Goal: Information Seeking & Learning: Learn about a topic

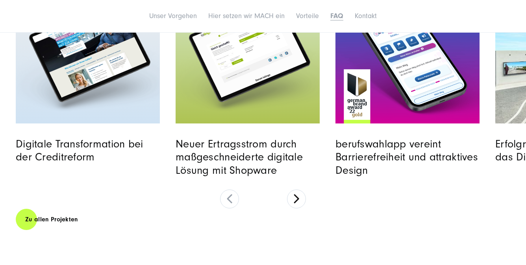
scroll to position [3910, 0]
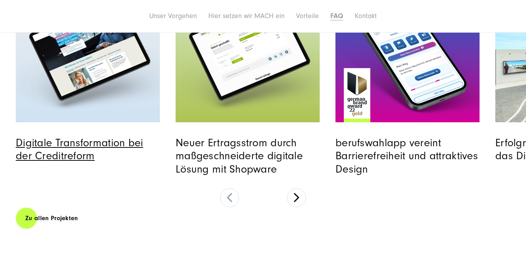
click at [70, 162] on link "Digitale Transformation bei der Creditreform" at bounding box center [80, 149] width 128 height 25
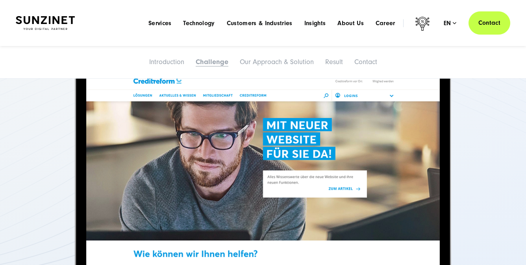
scroll to position [648, 0]
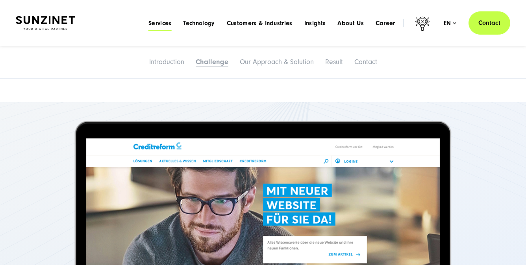
click at [155, 24] on span "Services" at bounding box center [159, 23] width 23 height 8
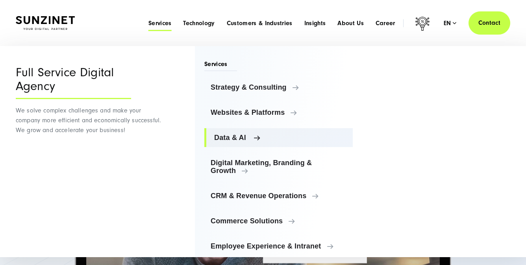
click at [226, 142] on link "Data & AI" at bounding box center [278, 137] width 148 height 19
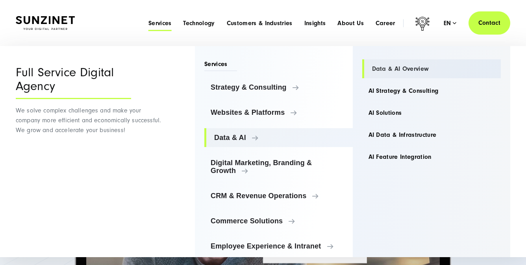
click at [379, 72] on link "Data & AI Overview" at bounding box center [431, 68] width 139 height 19
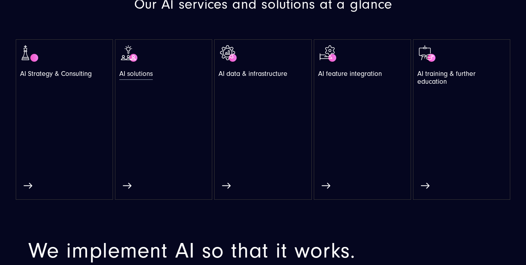
scroll to position [458, 0]
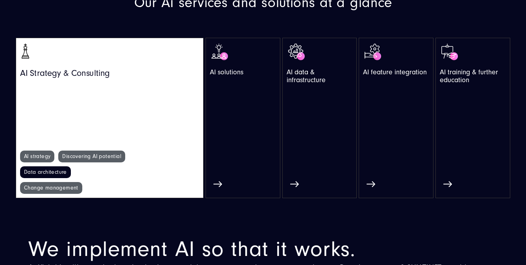
click at [65, 169] on link "Data architecture" at bounding box center [45, 173] width 51 height 12
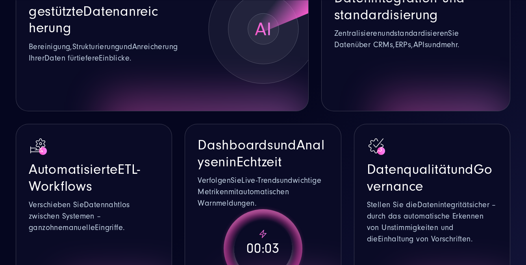
scroll to position [1446, 0]
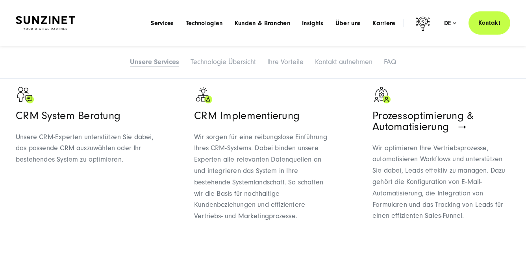
scroll to position [486, 0]
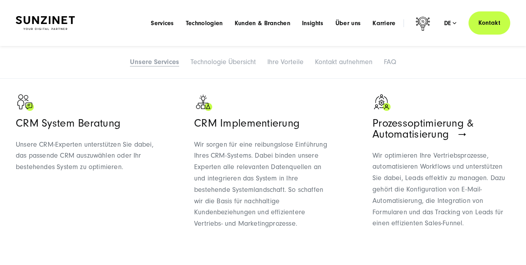
click at [104, 128] on h3 "CRM System Beratung" at bounding box center [85, 123] width 138 height 11
click at [103, 156] on p "Unsere CRM-Experten unterstützen Sie dabei, das passende CRM auszuwählen oder I…" at bounding box center [85, 156] width 138 height 34
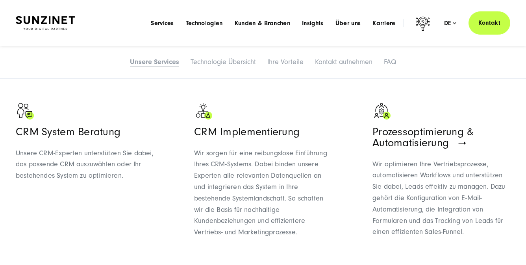
scroll to position [477, 0]
